Goal: Task Accomplishment & Management: Use online tool/utility

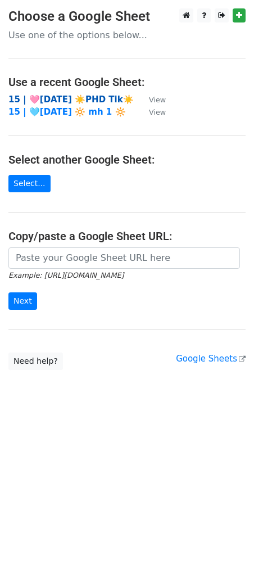
click at [70, 95] on strong "15 | 🩷[DATE] ☀️PHD Tik☀️" at bounding box center [70, 100] width 125 height 10
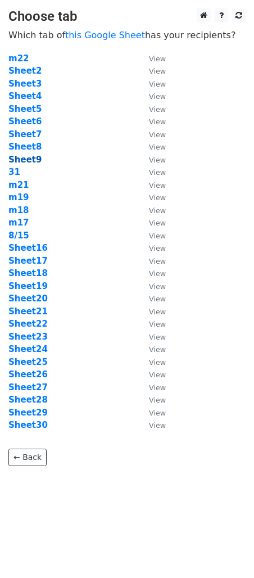
click at [23, 158] on strong "Sheet9" at bounding box center [24, 160] width 33 height 10
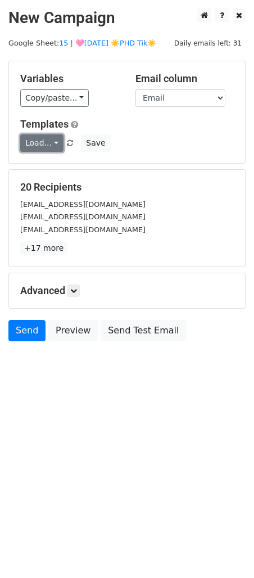
click at [55, 141] on link "Load..." at bounding box center [41, 142] width 43 height 17
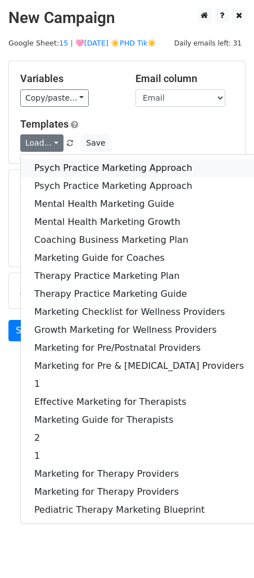
click at [66, 161] on link "Psych Practice Marketing Approach" at bounding box center [139, 168] width 237 height 18
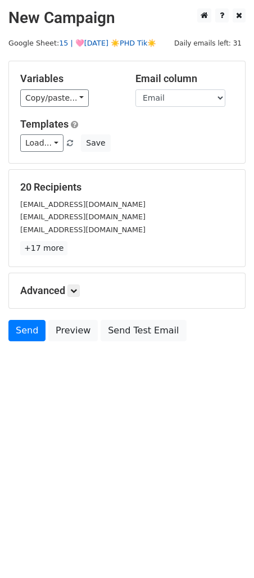
click at [112, 45] on link "15 | 🩷AUG 15 ☀️PHD Tik☀️" at bounding box center [107, 43] width 97 height 8
click at [74, 294] on icon at bounding box center [73, 290] width 7 height 7
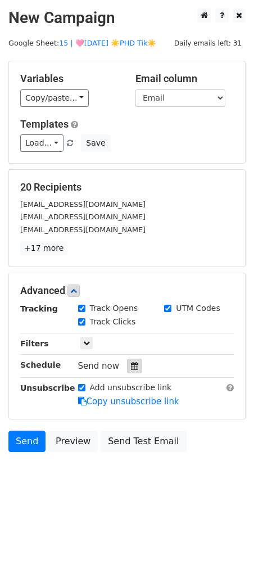
click at [127, 365] on div at bounding box center [134, 366] width 15 height 15
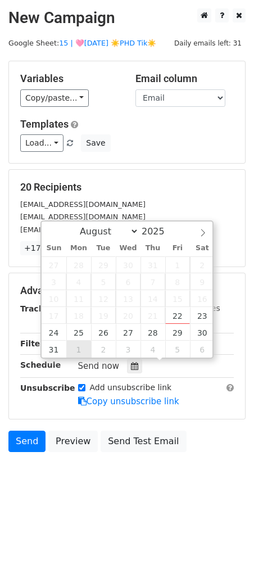
type input "2025-09-01 12:00"
select select "8"
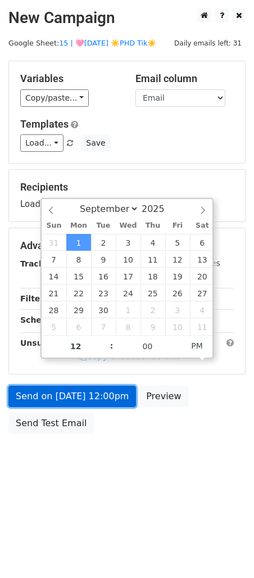
click at [87, 399] on link "Send on Sep 1 at 12:00pm" at bounding box center [72, 396] width 128 height 21
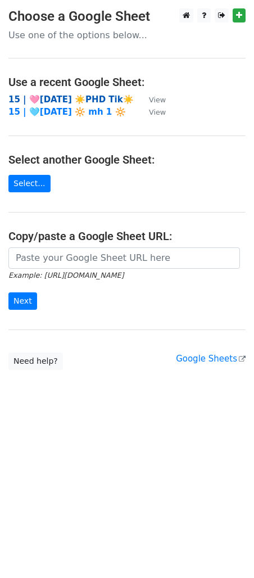
click at [52, 97] on strong "15 | 🩷AUG 15 ☀️PHD Tik☀️" at bounding box center [70, 100] width 125 height 10
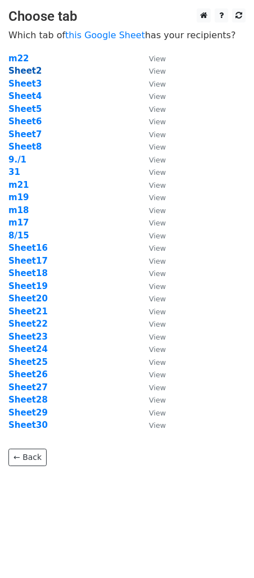
click at [20, 69] on strong "Sheet2" at bounding box center [24, 71] width 33 height 10
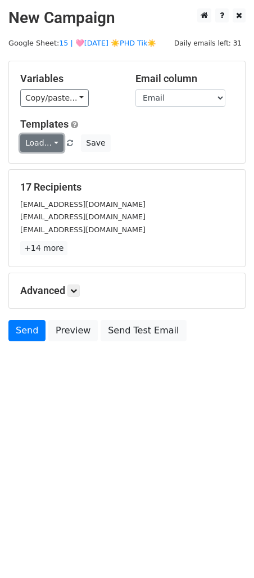
click at [46, 146] on link "Load..." at bounding box center [41, 142] width 43 height 17
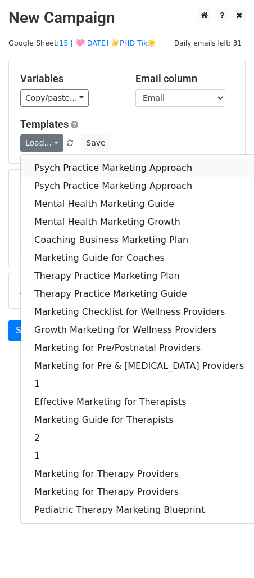
click at [48, 164] on link "Psych Practice Marketing Approach" at bounding box center [139, 168] width 237 height 18
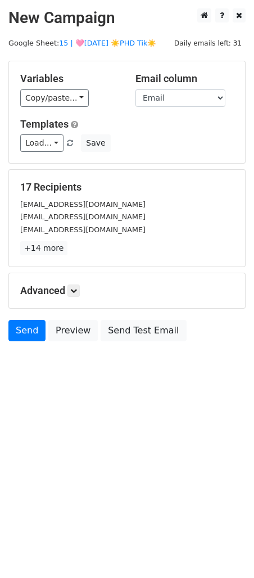
click at [82, 284] on div "Advanced Tracking Track Opens UTM Codes Track Clicks Filters Only include sprea…" at bounding box center [127, 290] width 236 height 35
click at [76, 290] on icon at bounding box center [73, 290] width 7 height 7
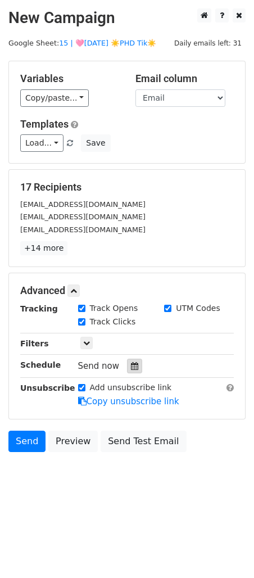
click at [132, 368] on icon at bounding box center [134, 366] width 7 height 8
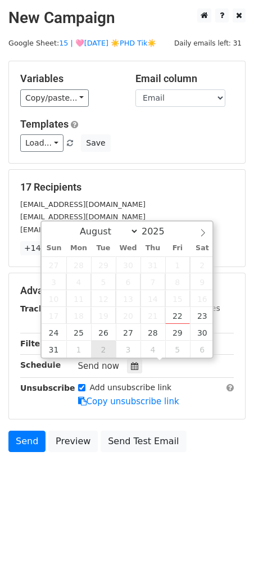
type input "2025-09-02 12:00"
select select "8"
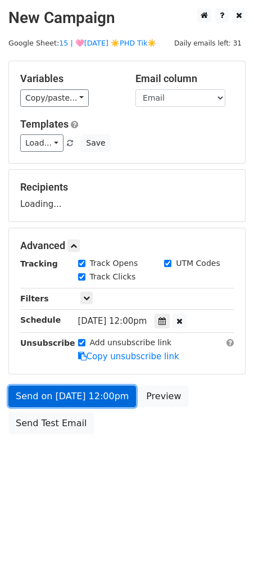
click at [86, 398] on link "Send on Sep 2 at 12:00pm" at bounding box center [72, 396] width 128 height 21
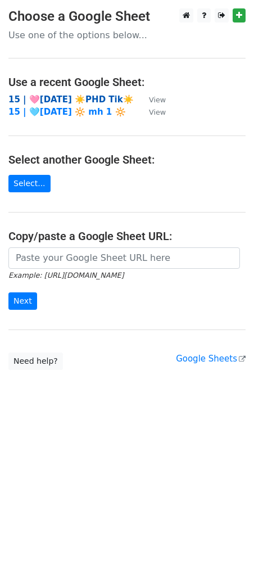
click at [85, 100] on strong "15 | 🩷AUG 15 ☀️PHD Tik☀️" at bounding box center [70, 100] width 125 height 10
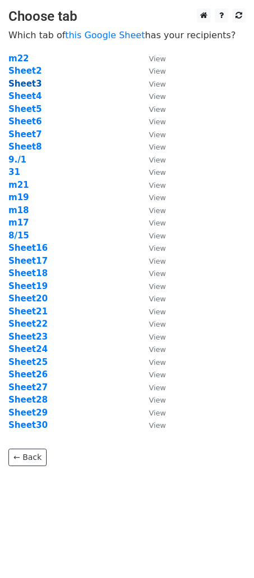
click at [32, 84] on strong "Sheet3" at bounding box center [24, 84] width 33 height 10
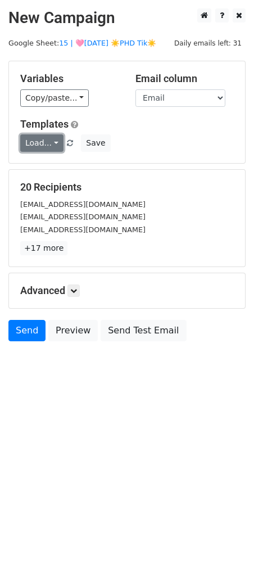
click at [41, 139] on link "Load..." at bounding box center [41, 142] width 43 height 17
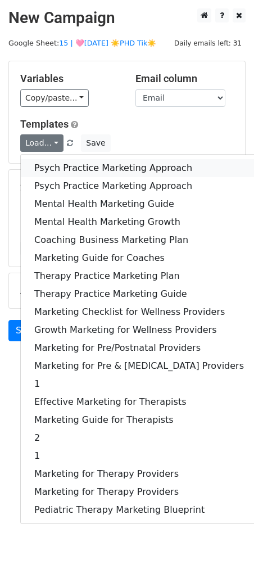
click at [70, 161] on link "Psych Practice Marketing Approach" at bounding box center [139, 168] width 237 height 18
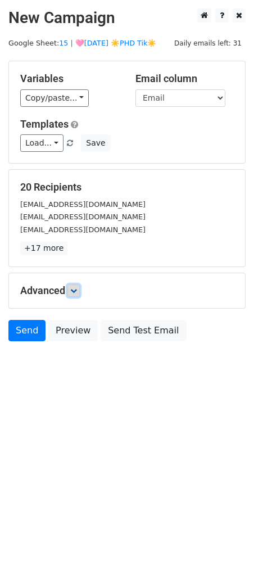
click at [77, 290] on icon at bounding box center [73, 290] width 7 height 7
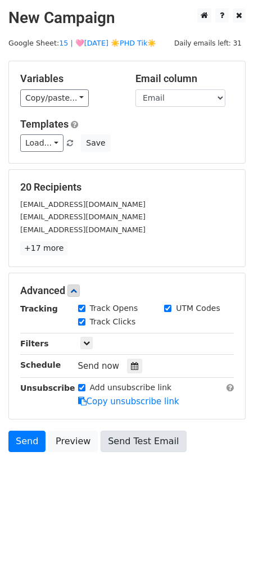
click at [131, 362] on icon at bounding box center [134, 366] width 7 height 8
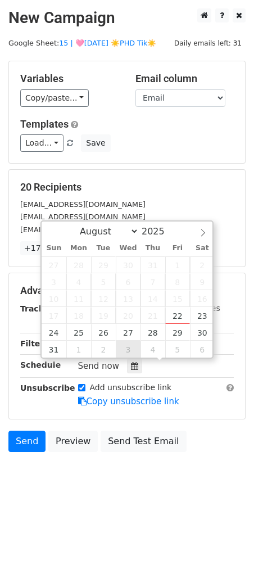
type input "2025-09-03 12:00"
select select "8"
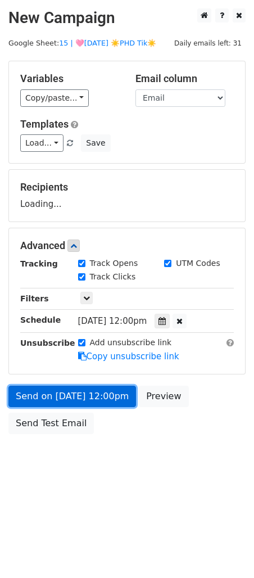
click at [90, 397] on link "Send on Sep 3 at 12:00pm" at bounding box center [72, 396] width 128 height 21
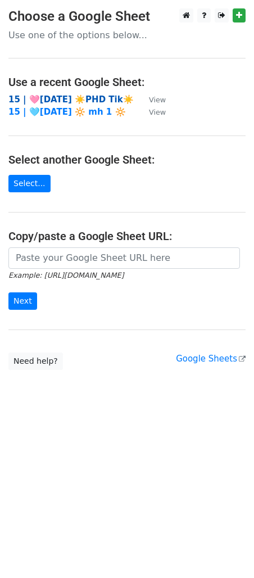
click at [100, 102] on strong "15 | 🩷[DATE] ☀️PHD Tik☀️" at bounding box center [70, 100] width 125 height 10
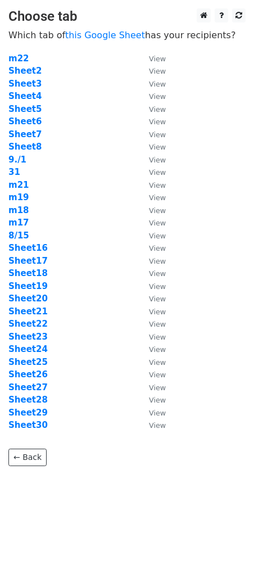
click at [29, 103] on td "Sheet5" at bounding box center [72, 109] width 129 height 13
click at [29, 98] on strong "Sheet4" at bounding box center [24, 96] width 33 height 10
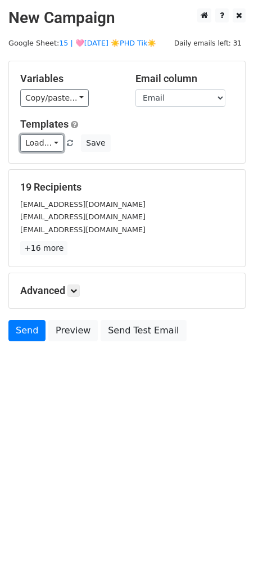
click at [45, 142] on link "Load..." at bounding box center [41, 142] width 43 height 17
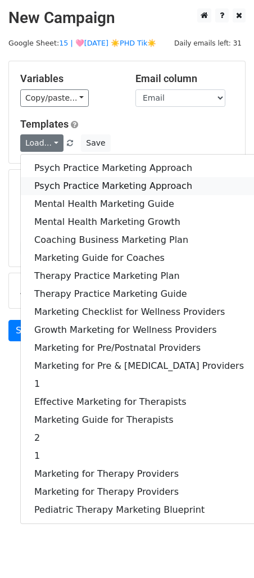
click at [47, 185] on link "Psych Practice Marketing Approach" at bounding box center [139, 186] width 237 height 18
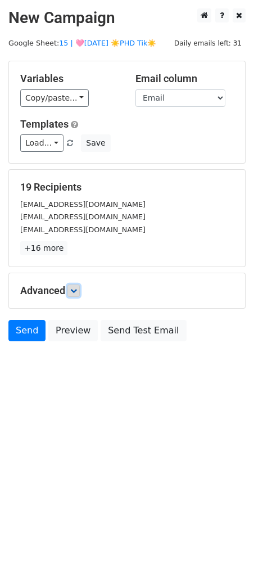
click at [75, 288] on icon at bounding box center [73, 290] width 7 height 7
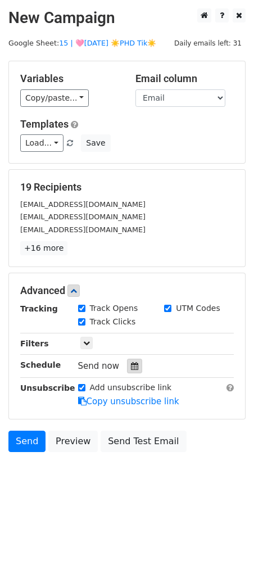
click at [131, 367] on icon at bounding box center [134, 366] width 7 height 8
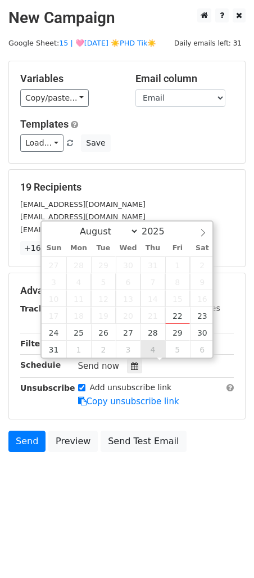
type input "[DATE] 12:00"
select select "8"
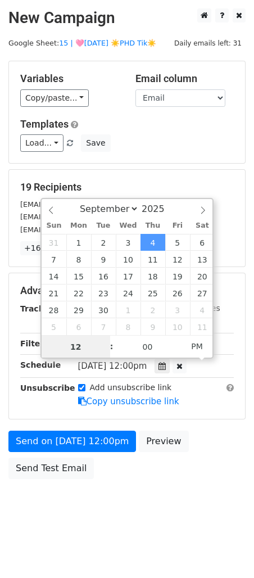
scroll to position [1, 0]
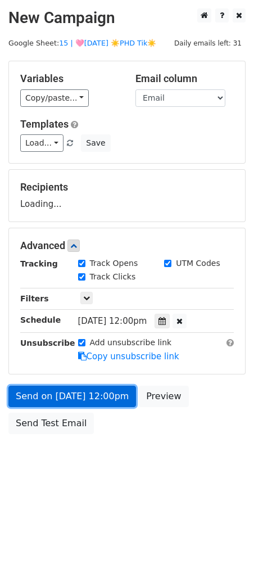
click at [97, 403] on link "Send on [DATE] 12:00pm" at bounding box center [72, 396] width 128 height 21
